Goal: Task Accomplishment & Management: Use online tool/utility

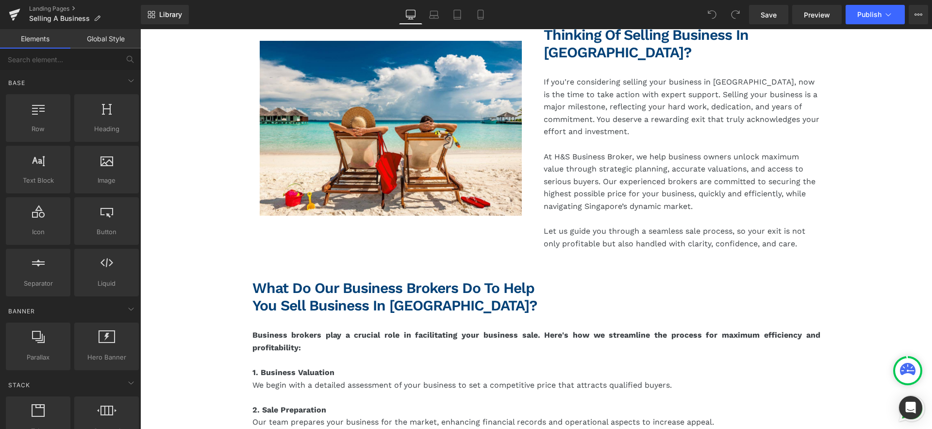
scroll to position [395, 0]
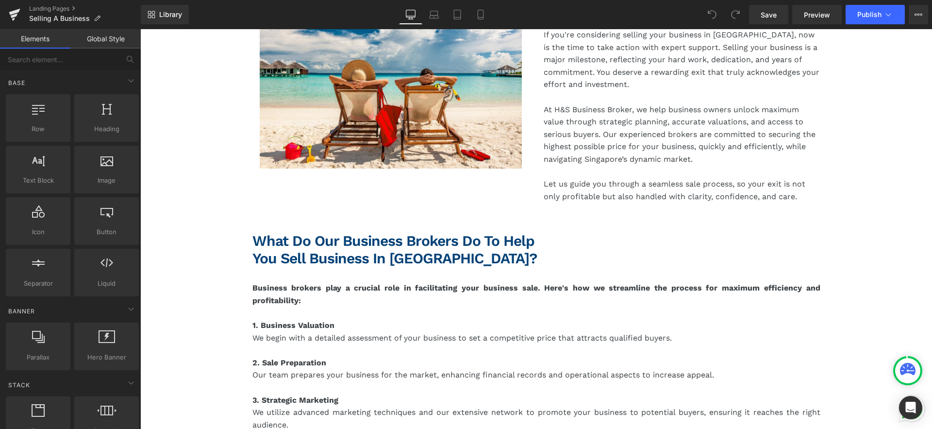
click at [546, 243] on div "What Do Our Business Brokers Do to Help You Sell Business in [GEOGRAPHIC_DATA]?…" at bounding box center [537, 249] width 568 height 35
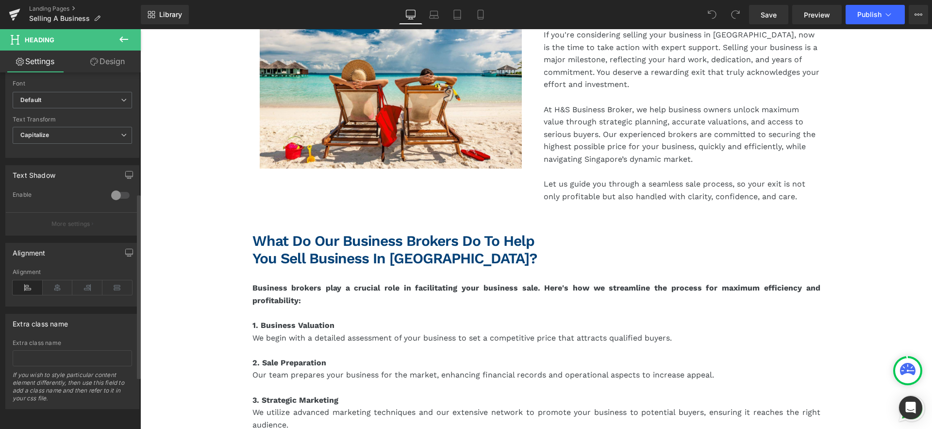
scroll to position [0, 0]
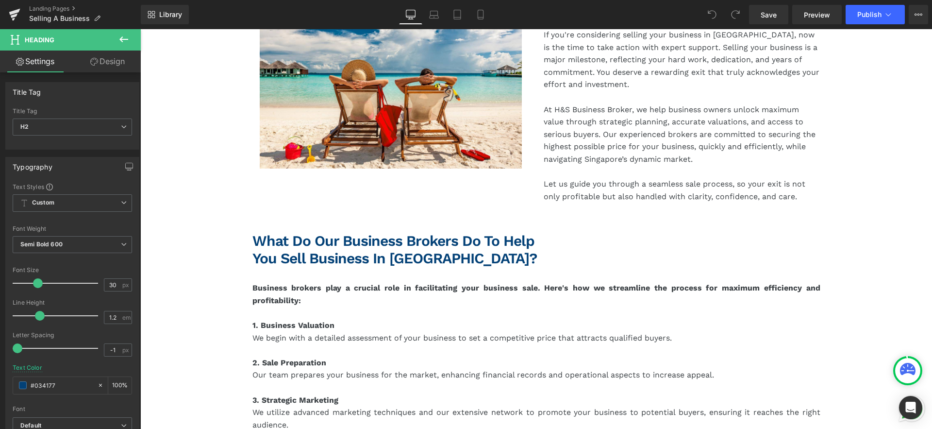
click at [111, 64] on link "Design" at bounding box center [107, 62] width 70 height 22
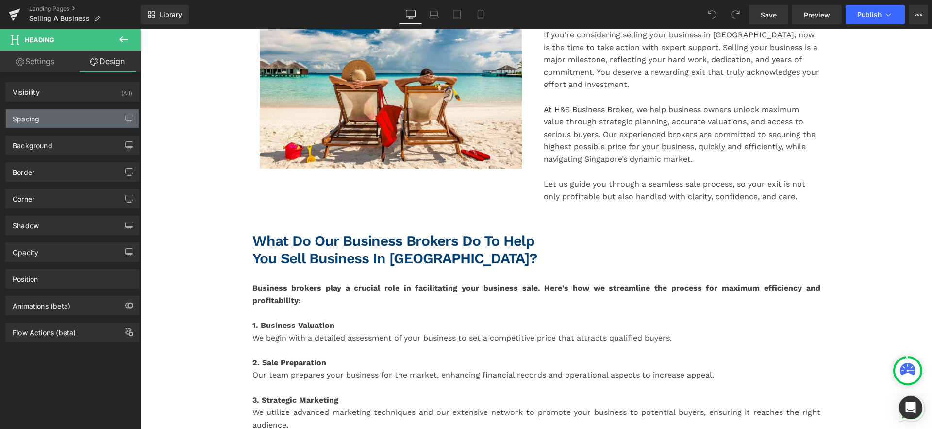
click at [90, 120] on div "Spacing" at bounding box center [72, 118] width 133 height 18
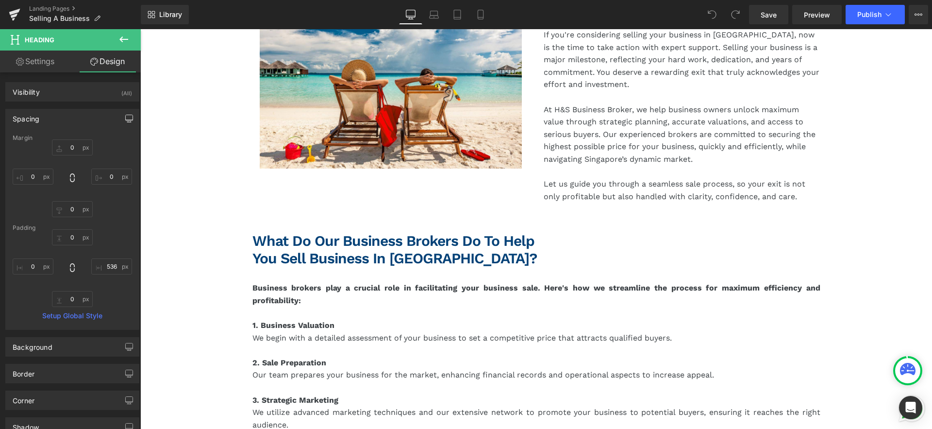
click at [126, 119] on icon "button" at bounding box center [129, 119] width 8 height 8
click at [106, 141] on button "Mobile" at bounding box center [112, 139] width 30 height 17
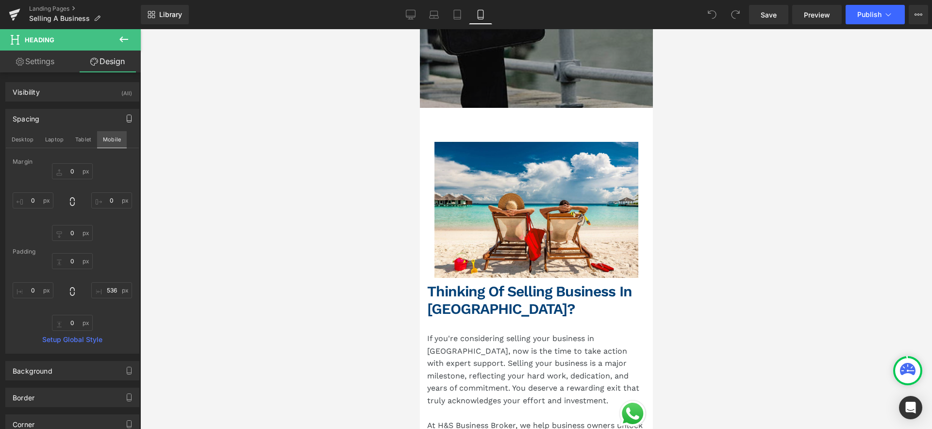
scroll to position [792, 0]
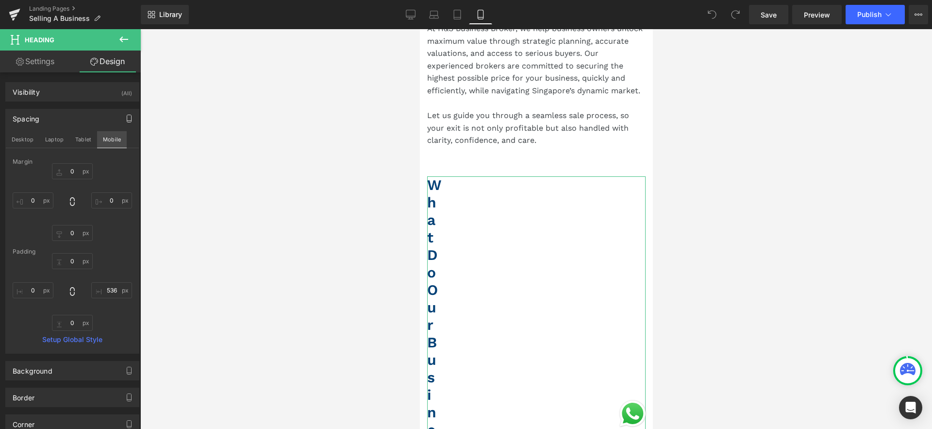
type input "0"
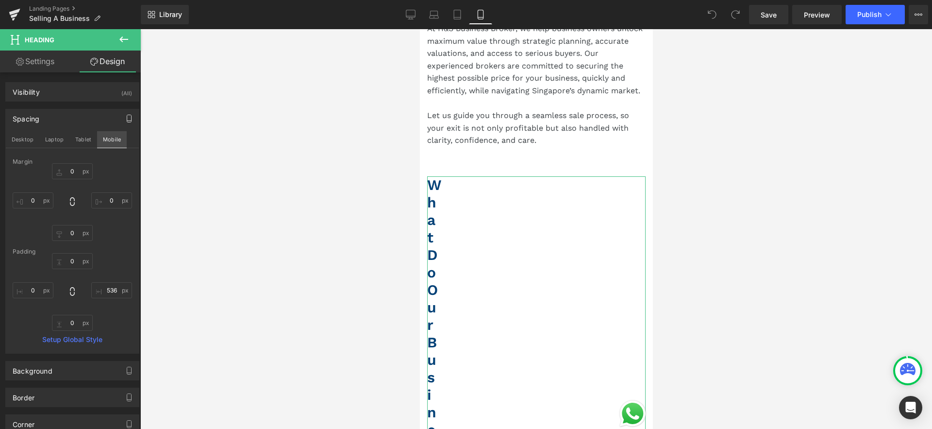
type input "536"
type input "0"
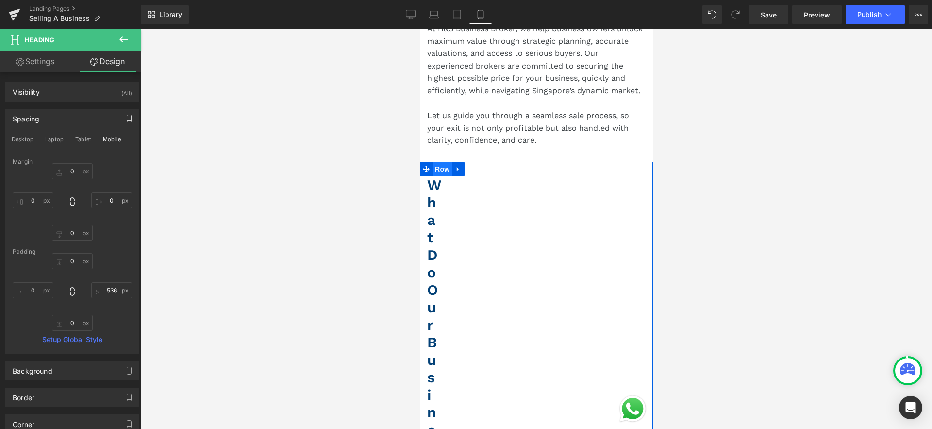
click at [441, 162] on span "Row" at bounding box center [441, 169] width 19 height 15
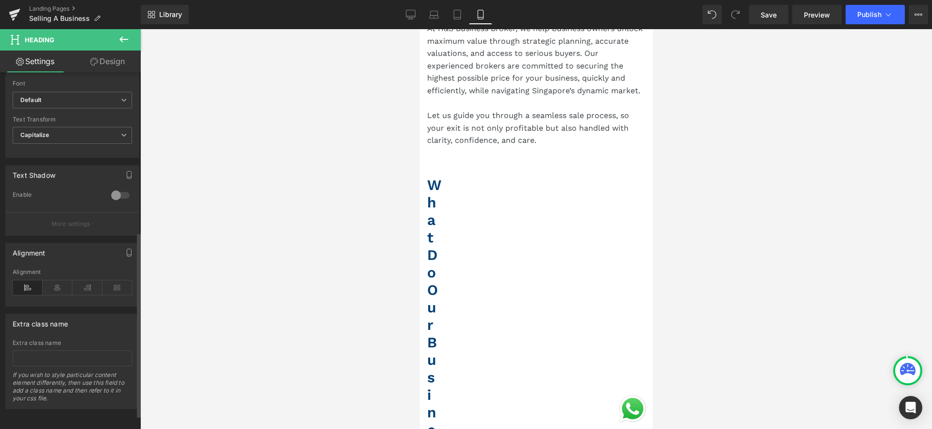
scroll to position [0, 0]
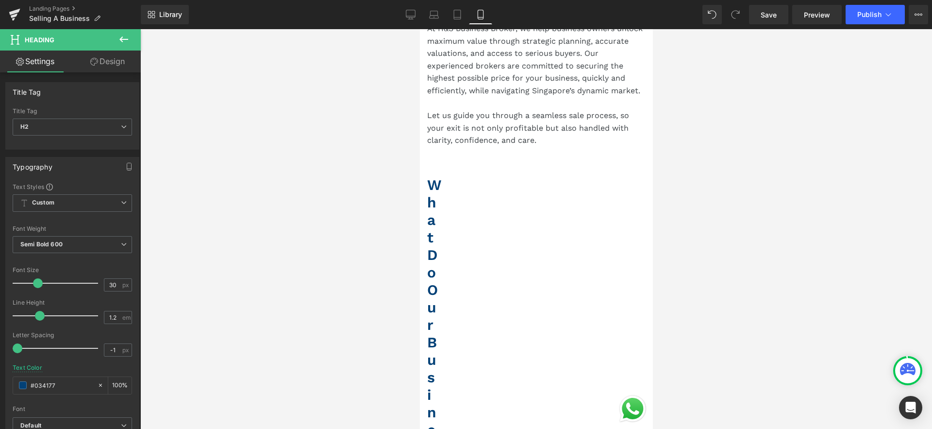
click at [111, 66] on link "Design" at bounding box center [107, 62] width 70 height 22
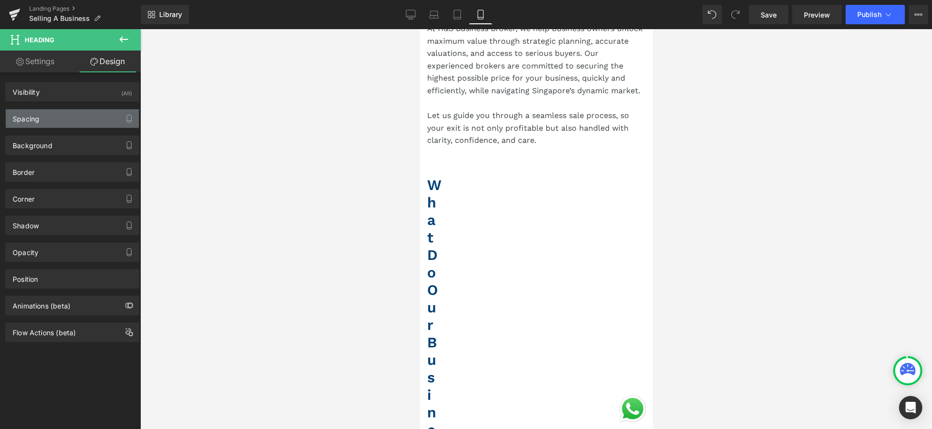
click at [108, 115] on div "Spacing" at bounding box center [72, 118] width 133 height 18
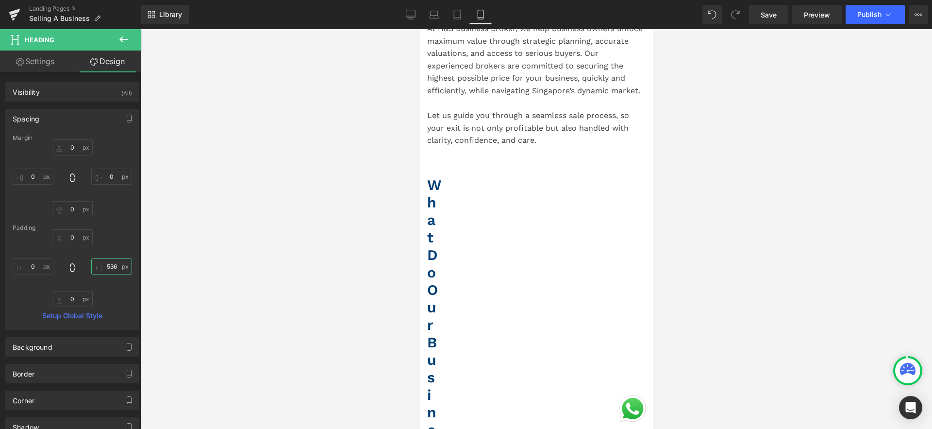
click at [113, 268] on input "536" at bounding box center [111, 266] width 41 height 16
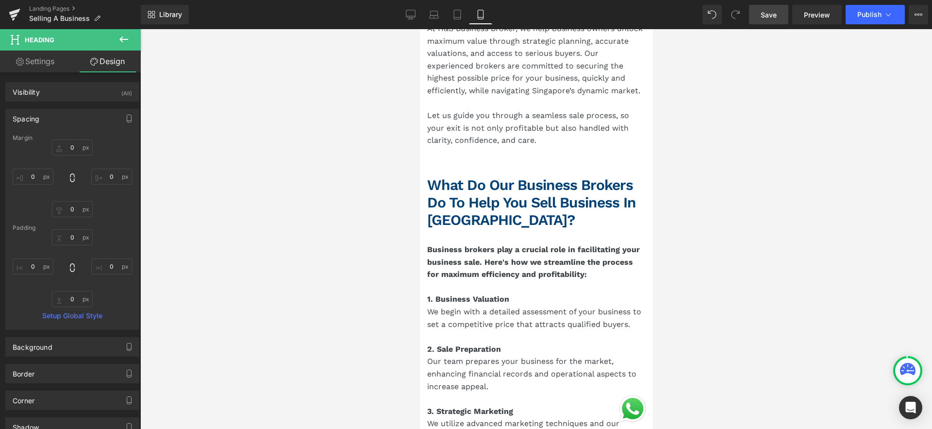
click at [770, 15] on span "Save" at bounding box center [769, 15] width 16 height 10
